Goal: Use online tool/utility: Utilize a website feature to perform a specific function

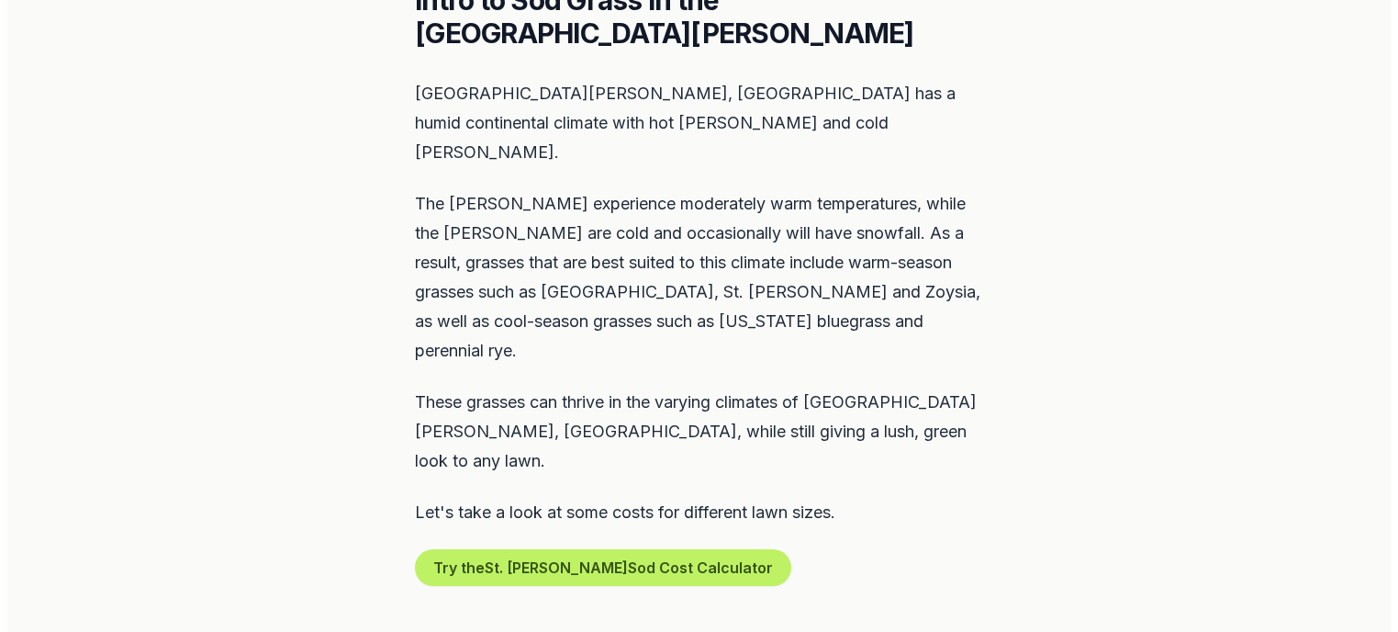
scroll to position [826, 0]
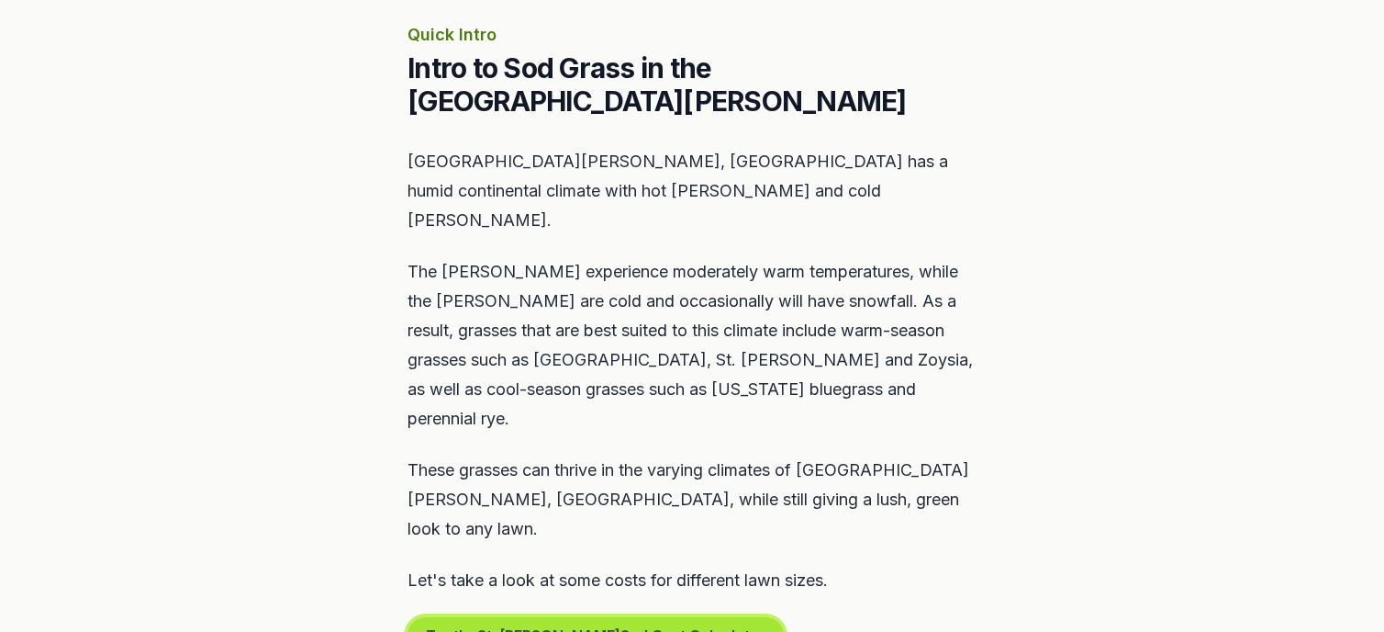
click at [549, 617] on button "Try the St. [PERSON_NAME] Cost Calculator" at bounding box center [596, 635] width 376 height 37
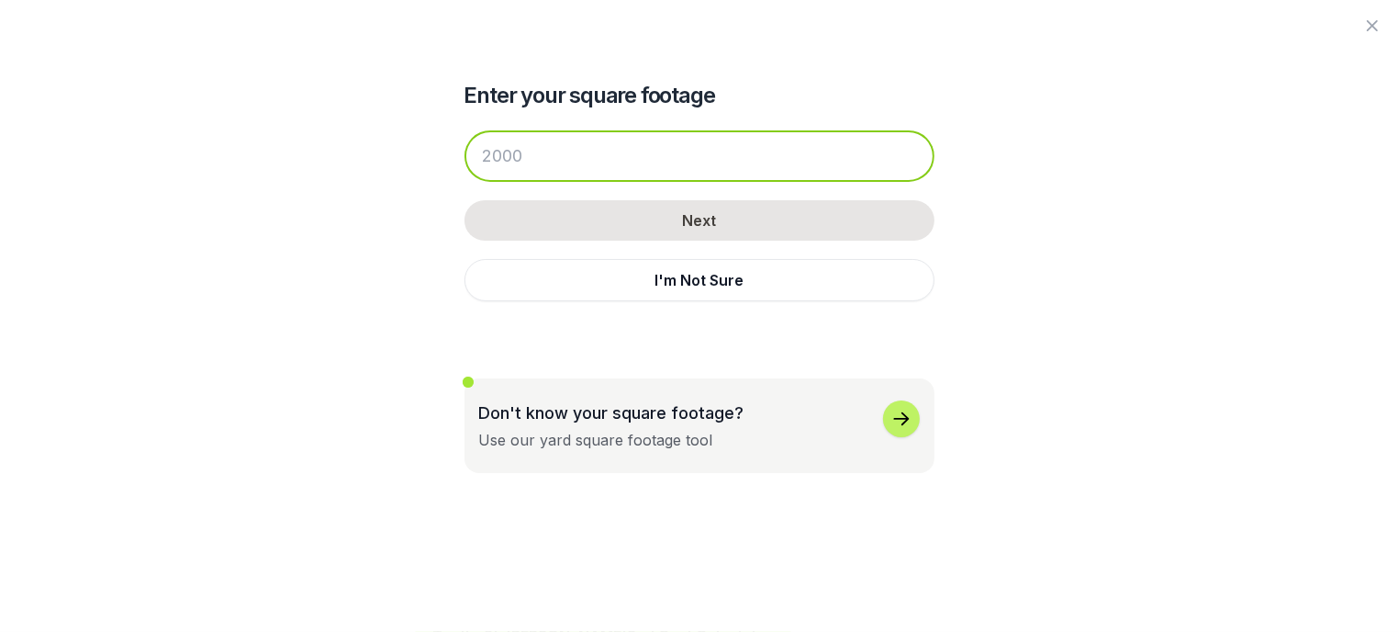
click at [595, 161] on input "number" at bounding box center [700, 155] width 470 height 51
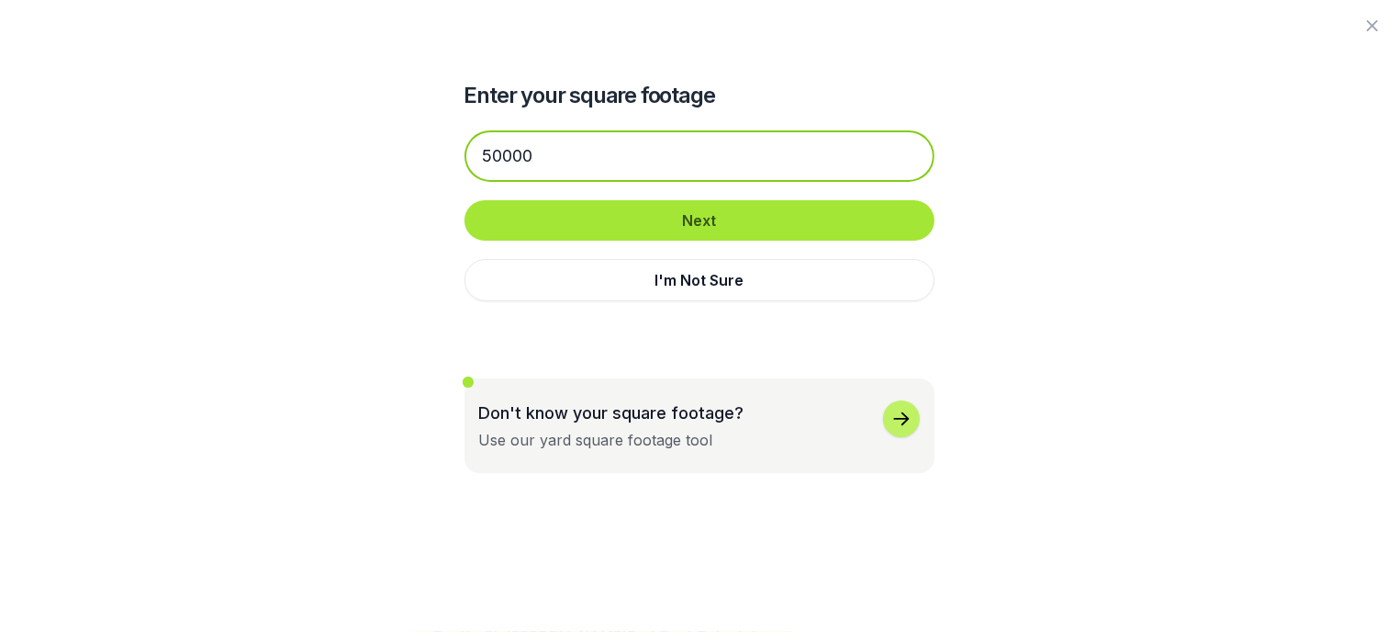
type input "50000"
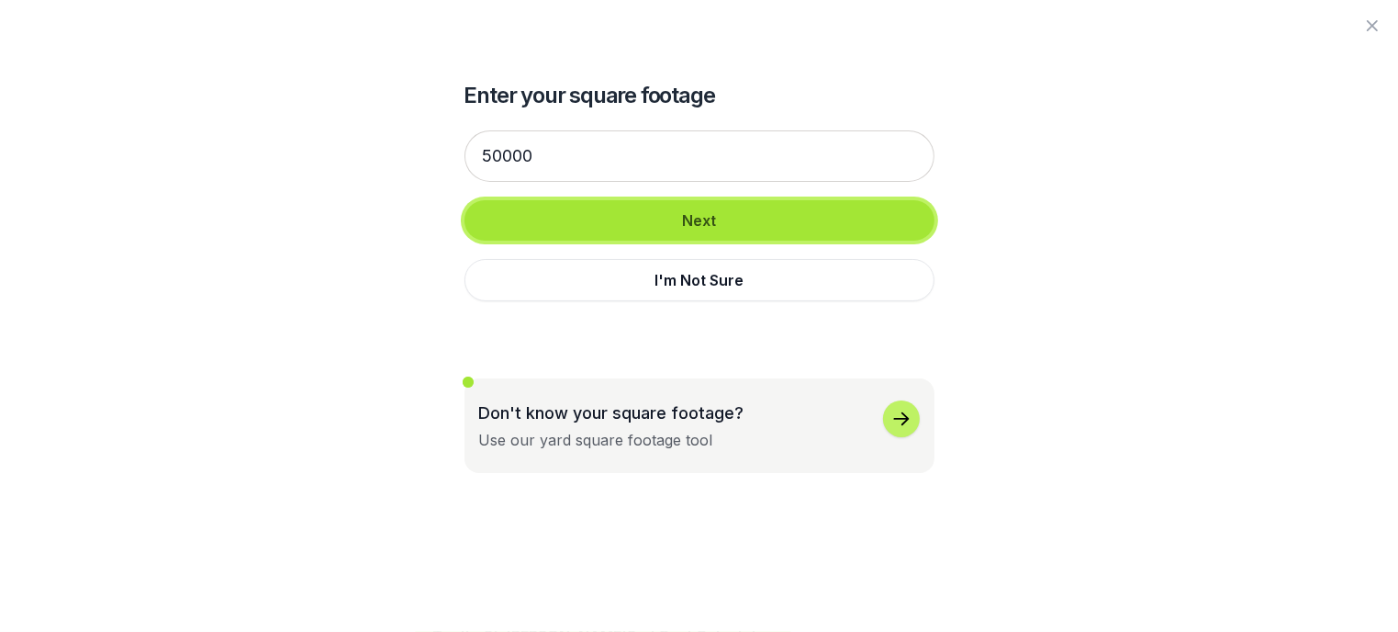
click at [684, 228] on button "Next" at bounding box center [700, 220] width 470 height 40
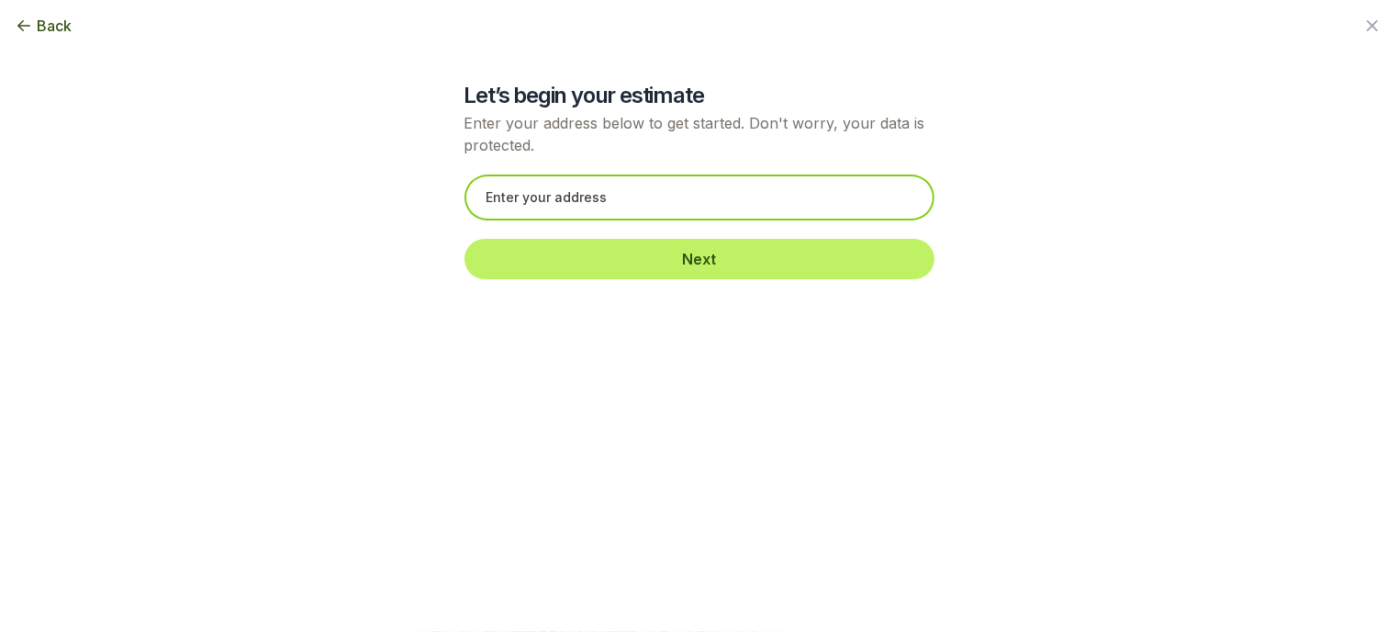
click at [644, 205] on input "text" at bounding box center [700, 197] width 470 height 46
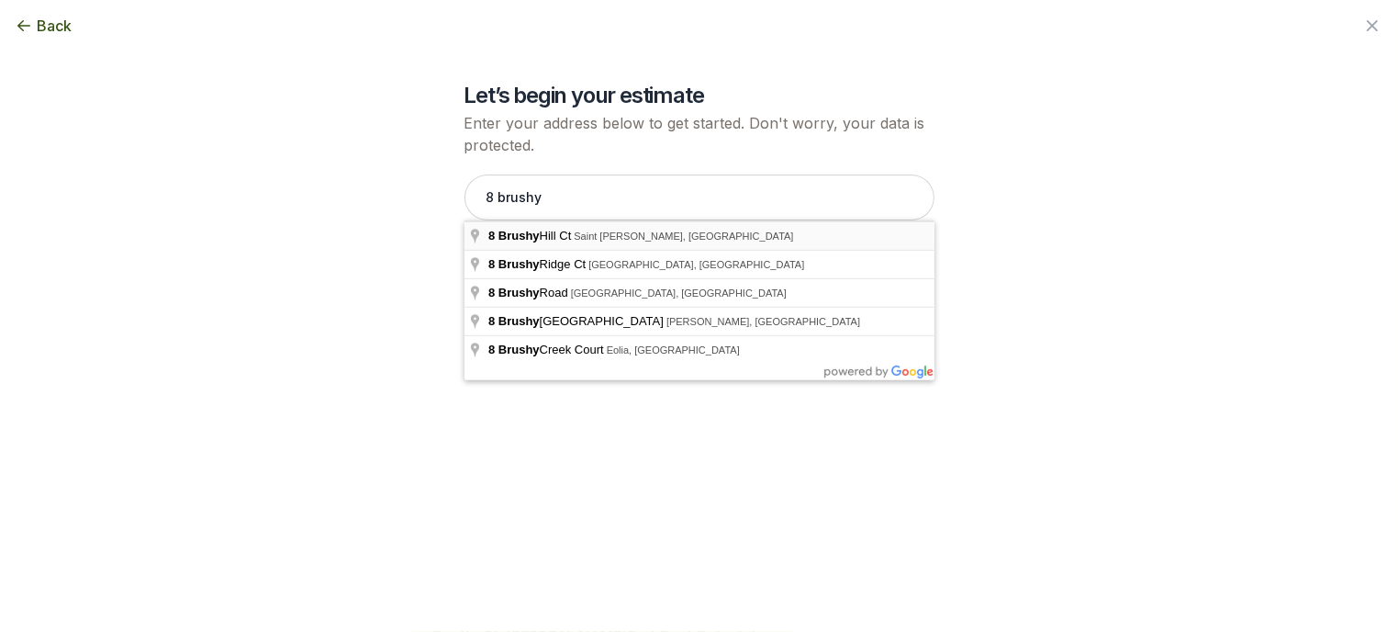
type input "[STREET_ADDRESS][PERSON_NAME]"
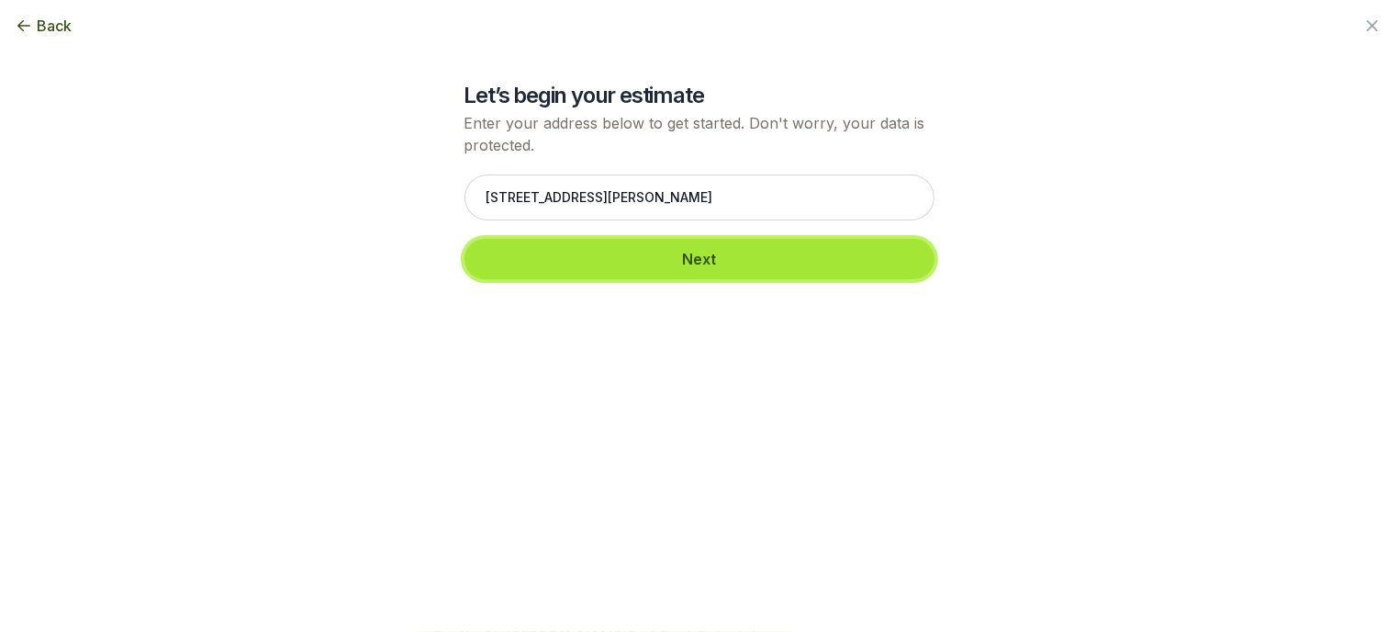
click at [711, 266] on button "Next" at bounding box center [700, 259] width 470 height 40
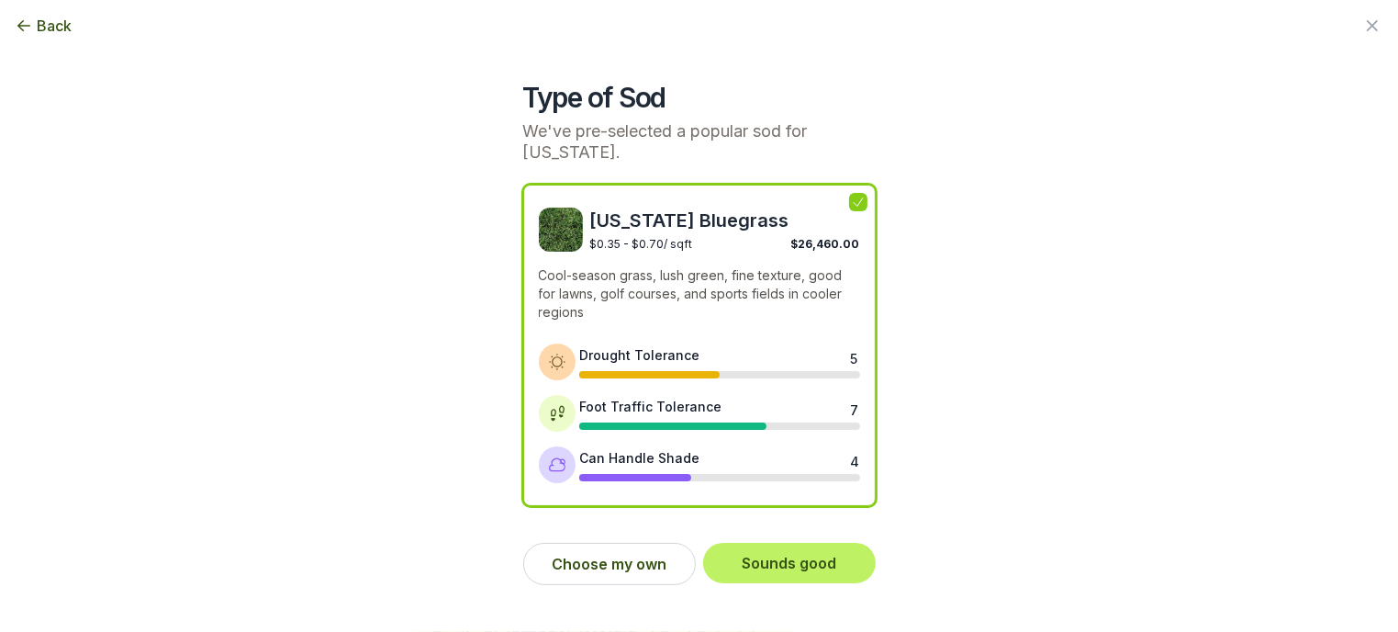
click at [857, 203] on icon at bounding box center [858, 202] width 15 height 15
click at [619, 558] on button "Choose my own" at bounding box center [609, 564] width 173 height 42
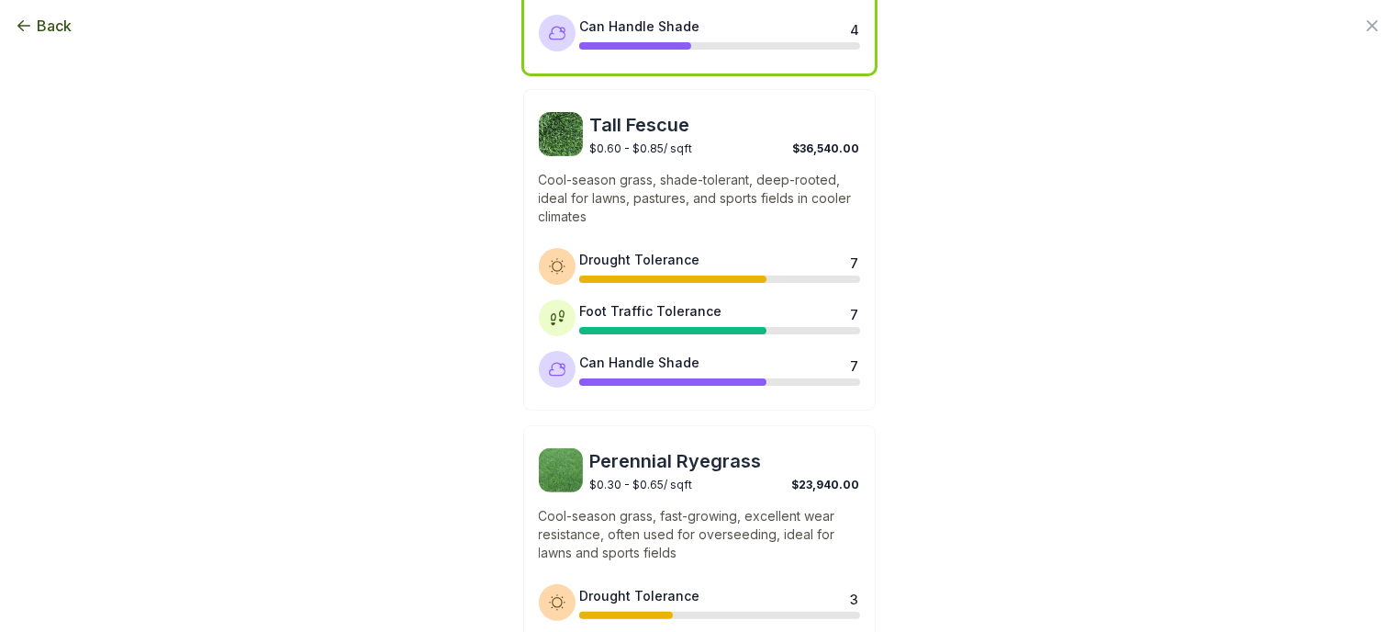
scroll to position [421, 0]
